Goal: Navigation & Orientation: Understand site structure

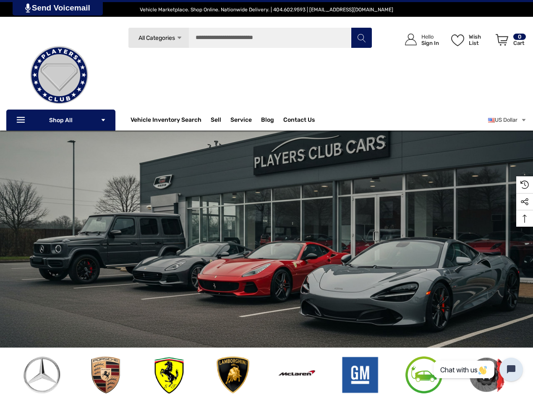
click at [158, 38] on span "All Categories" at bounding box center [156, 37] width 36 height 7
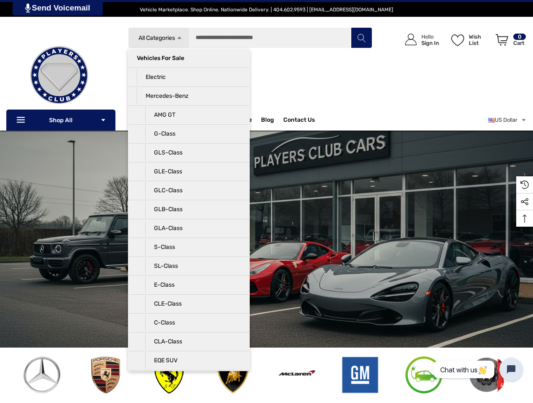
click at [189, 67] on div "Search All Categories Icon Arrow Down Icon Arrow Down Icon Arrow Up Icon Arrow …" at bounding box center [250, 72] width 244 height 90
click at [189, 86] on div "Search All Categories Icon Arrow Down Icon Arrow Down Icon Arrow Up Icon Arrow …" at bounding box center [250, 72] width 244 height 90
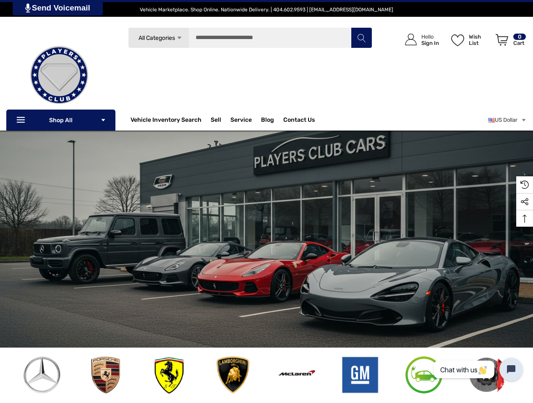
click at [189, 104] on div "Search All Categories Icon Arrow Down Icon Arrow Down Icon Arrow Up Icon Arrow …" at bounding box center [250, 72] width 244 height 90
click at [250, 38] on input "Search" at bounding box center [250, 37] width 244 height 21
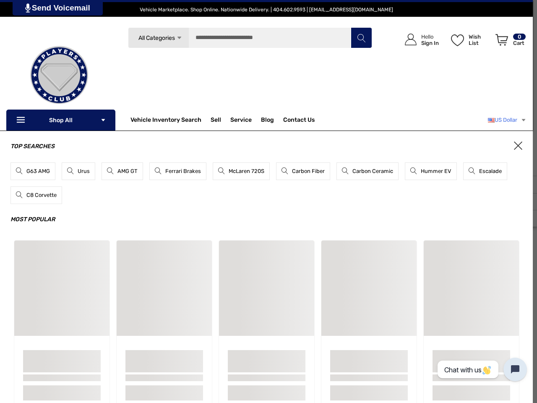
click at [506, 120] on link "US Dollar" at bounding box center [507, 120] width 39 height 17
click at [524, 218] on div "Top Searches G63 AMG Urus AMG GT Ferrari Brakes McLaren 720S Carbon Fiber Carbo…" at bounding box center [266, 277] width 533 height 294
click at [59, 8] on link "Send Voicemail" at bounding box center [58, 8] width 90 height 16
